Goal: Task Accomplishment & Management: Manage account settings

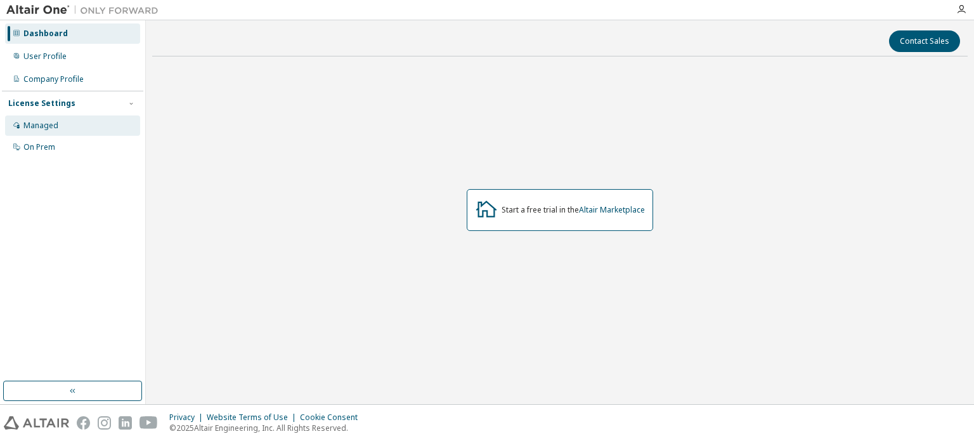
click at [75, 135] on div "Managed" at bounding box center [72, 125] width 135 height 20
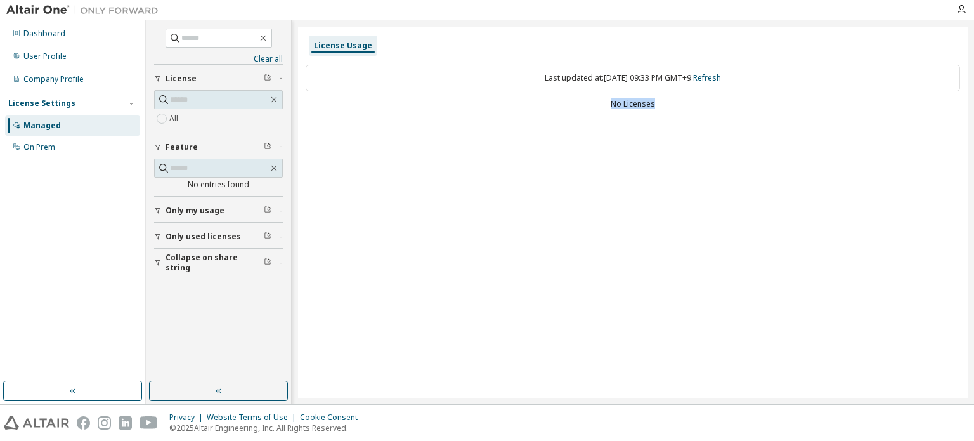
drag, startPoint x: 672, startPoint y: 103, endPoint x: 547, endPoint y: 115, distance: 125.4
click at [548, 112] on div "Last updated at: Mon 2025-09-08 09:33 PM GMT+9 Refresh No Licenses" at bounding box center [633, 88] width 654 height 62
click at [489, 182] on div "License Usage Last updated at: Mon 2025-09-08 09:33 PM GMT+9 Refresh No Licenses" at bounding box center [632, 212] width 669 height 371
click at [65, 127] on div "Managed" at bounding box center [72, 125] width 135 height 20
click at [50, 151] on div "On Prem" at bounding box center [39, 147] width 32 height 10
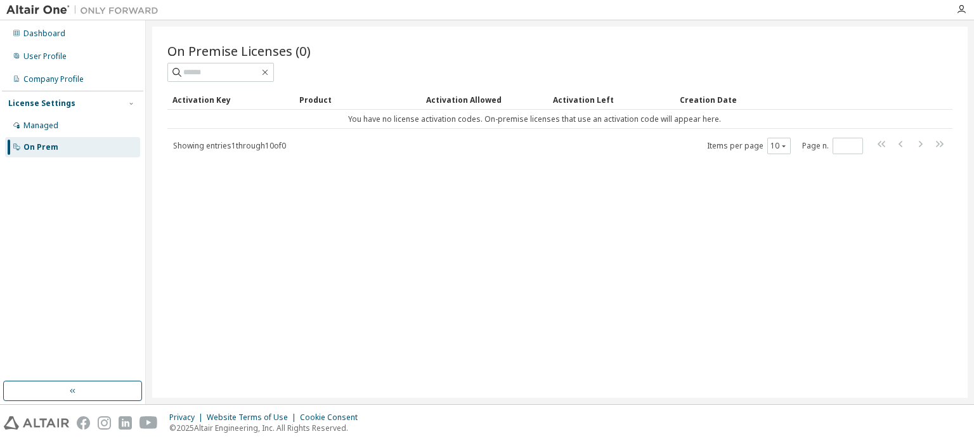
click at [81, 115] on div "Managed" at bounding box center [72, 125] width 135 height 20
click at [46, 126] on div "Managed" at bounding box center [40, 125] width 35 height 10
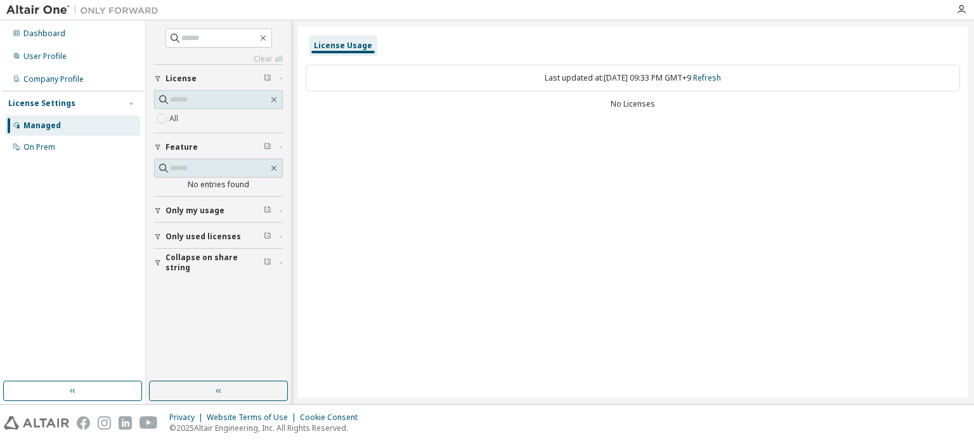
click at [158, 208] on icon "button" at bounding box center [158, 211] width 8 height 8
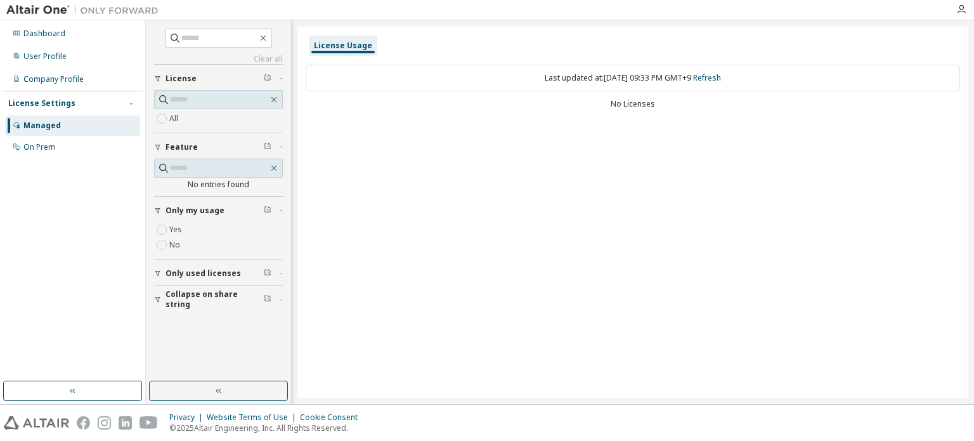
click at [157, 207] on icon "button" at bounding box center [158, 211] width 8 height 8
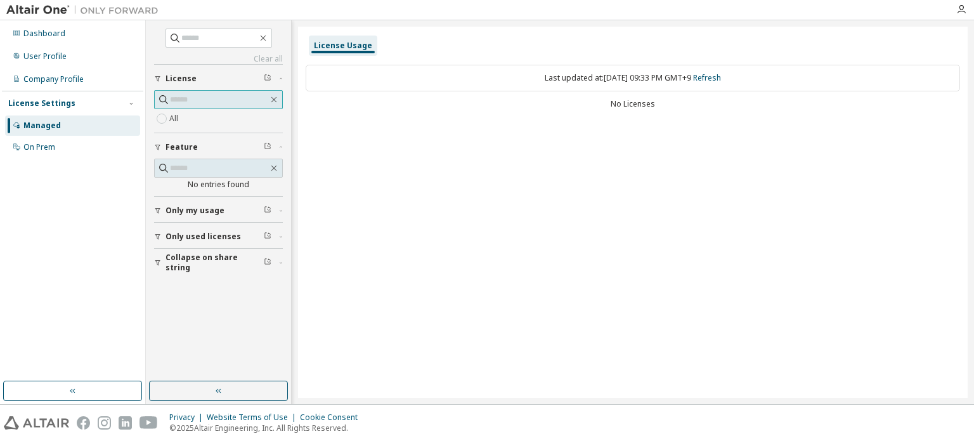
click at [198, 105] on span at bounding box center [218, 99] width 129 height 19
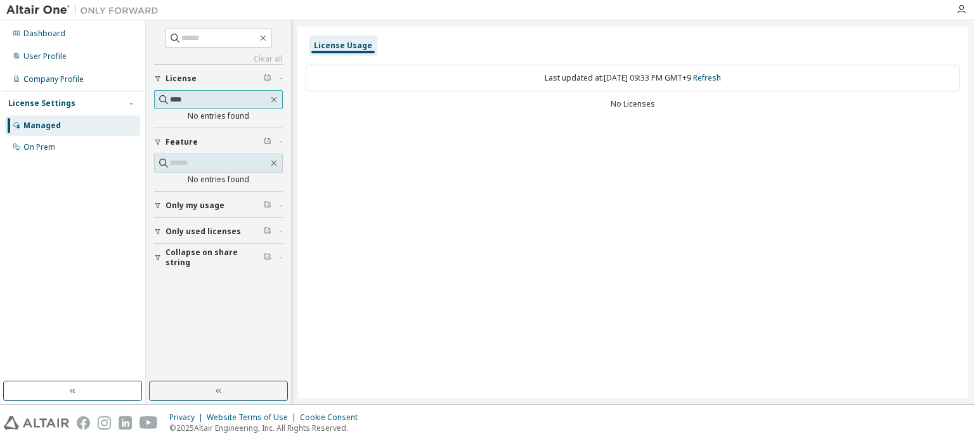
type input "****"
click at [43, 34] on div "Dashboard" at bounding box center [44, 34] width 42 height 10
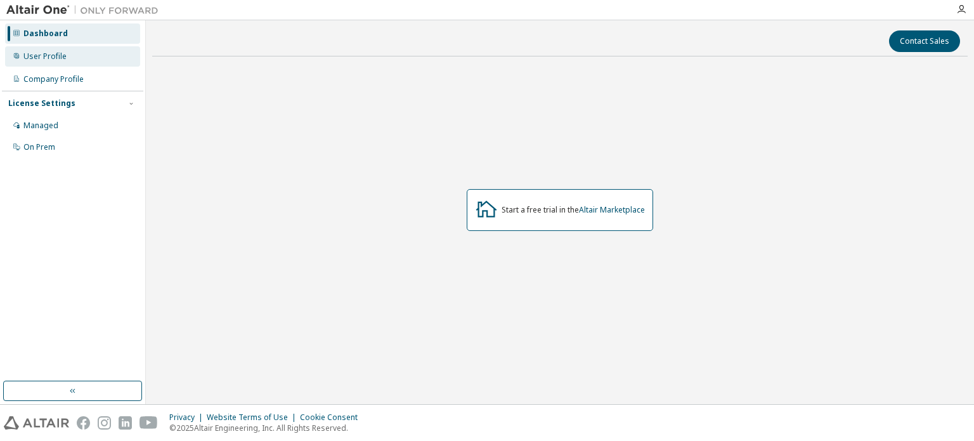
click at [56, 58] on div "User Profile" at bounding box center [44, 56] width 43 height 10
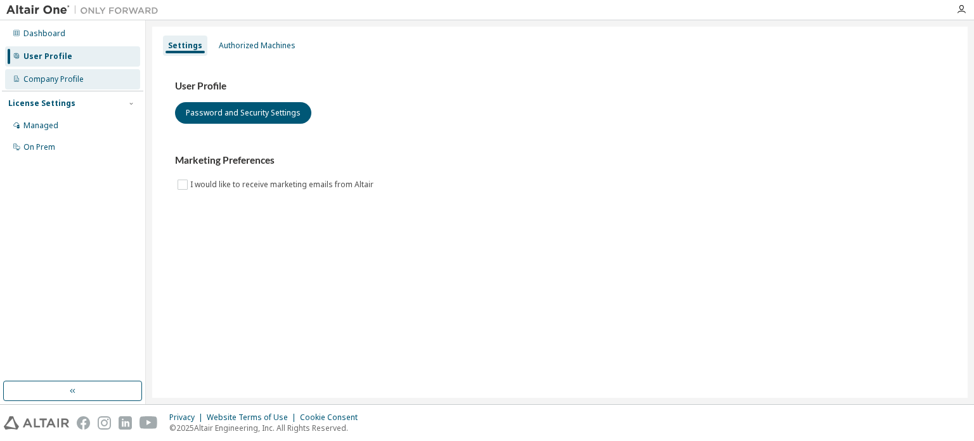
click at [68, 69] on div "Company Profile" at bounding box center [72, 79] width 135 height 20
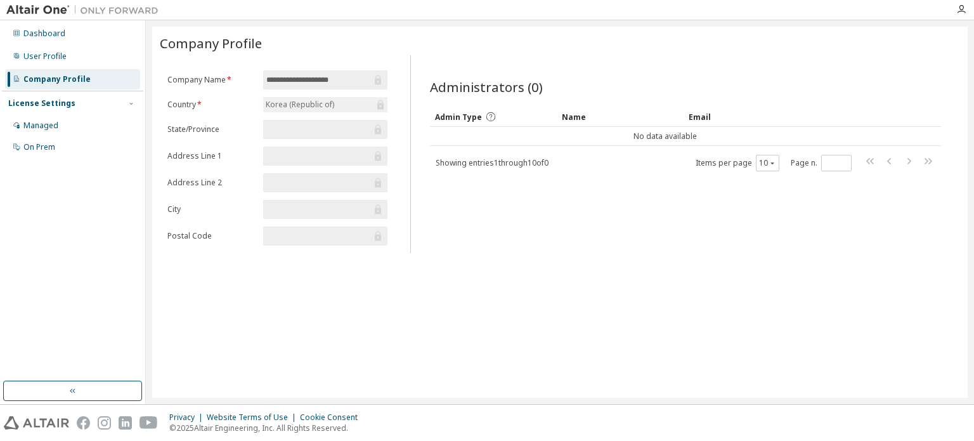
click at [514, 162] on span "Showing entries 1 through 10 of 0" at bounding box center [491, 162] width 113 height 11
click at [67, 127] on div "Managed" at bounding box center [72, 125] width 135 height 20
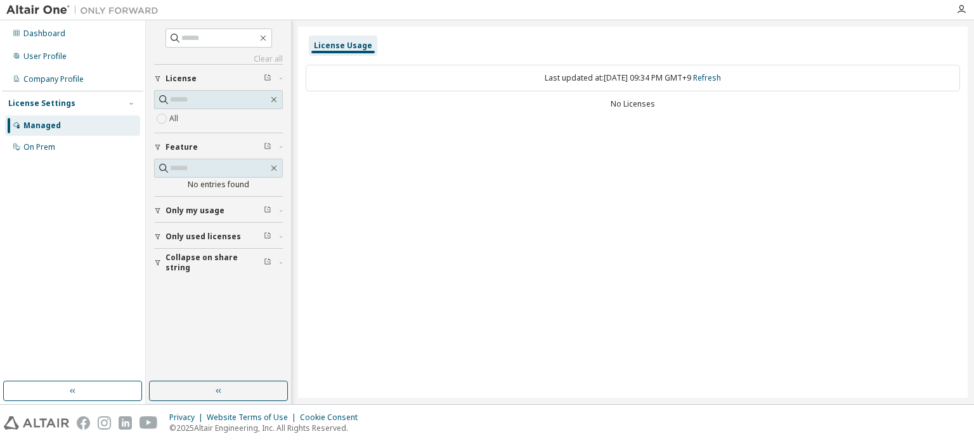
click at [686, 101] on div "No Licenses" at bounding box center [633, 104] width 654 height 10
drag, startPoint x: 536, startPoint y: 89, endPoint x: 584, endPoint y: 94, distance: 48.5
click at [581, 93] on div "Last updated at: Mon 2025-09-08 09:34 PM GMT+9 Refresh No Licenses" at bounding box center [633, 88] width 654 height 62
click at [644, 106] on div "No Licenses" at bounding box center [633, 104] width 654 height 10
click at [278, 209] on icon "button" at bounding box center [281, 211] width 8 height 4
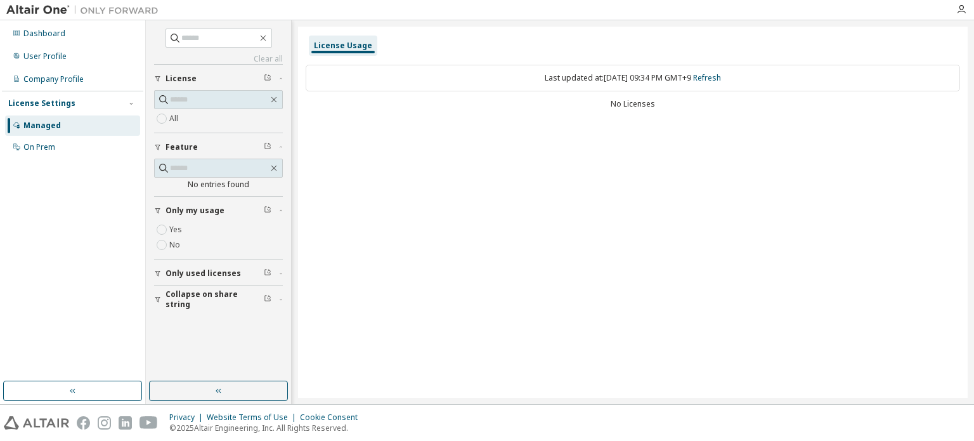
click at [282, 272] on icon "button" at bounding box center [281, 273] width 8 height 4
click at [280, 332] on span "button" at bounding box center [281, 336] width 4 height 8
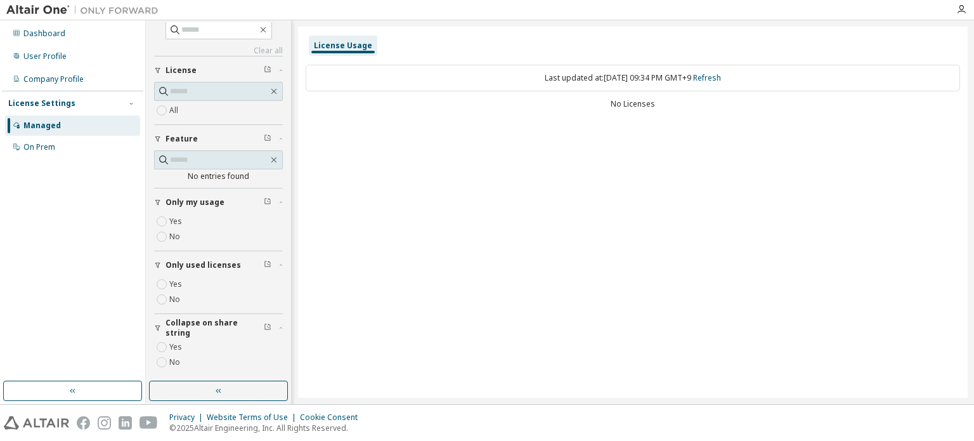
scroll to position [10, 0]
